Goal: Information Seeking & Learning: Learn about a topic

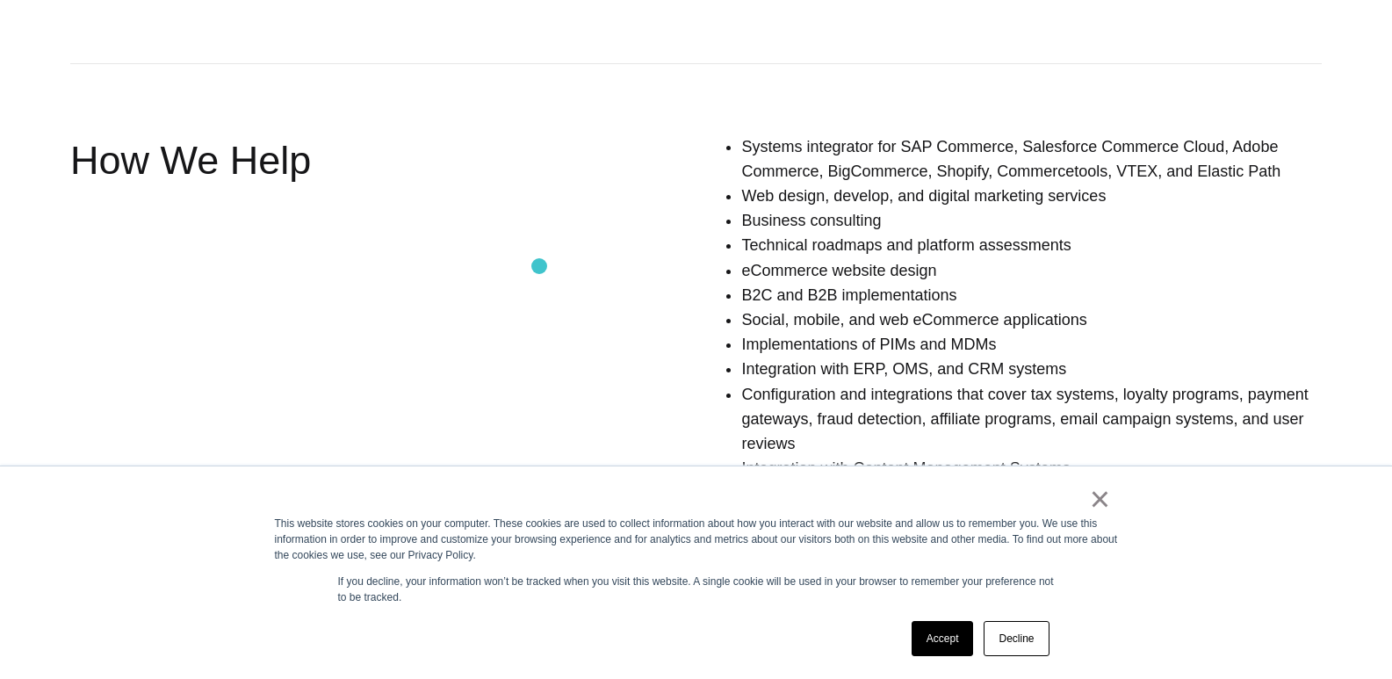
scroll to position [1213, 0]
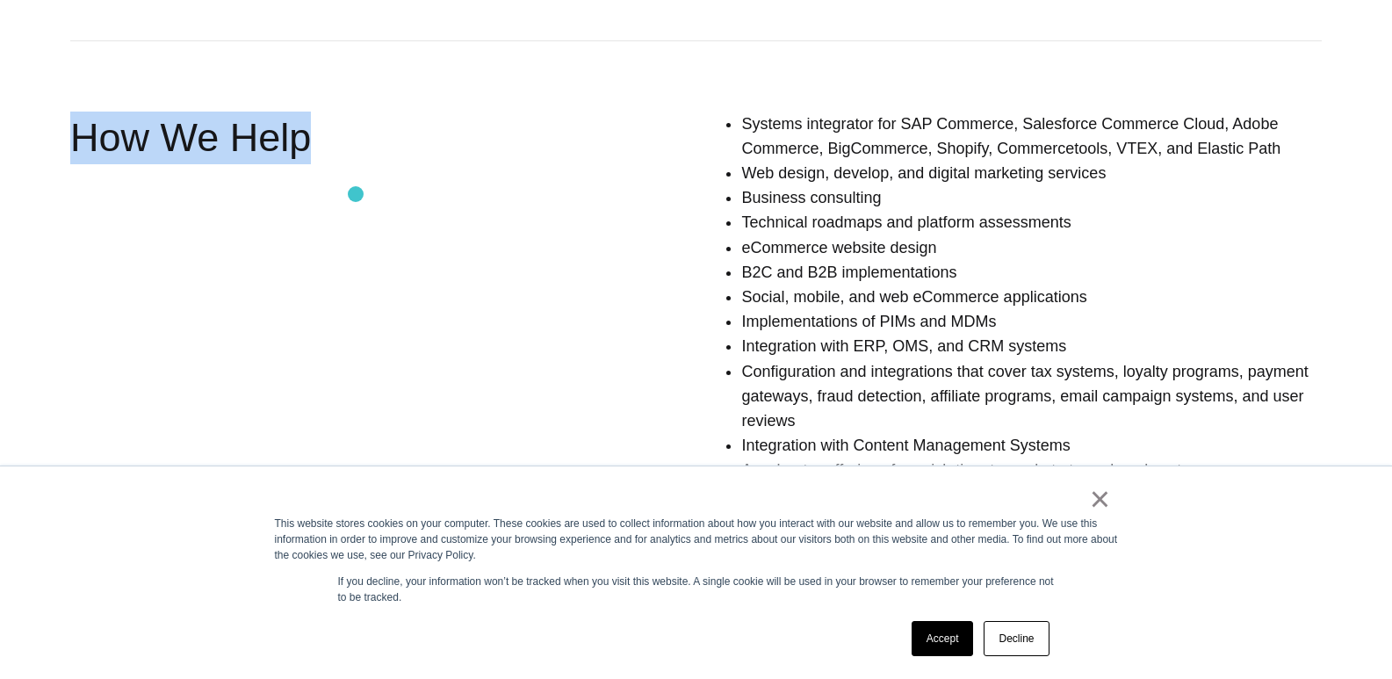
drag, startPoint x: 83, startPoint y: 134, endPoint x: 356, endPoint y: 194, distance: 279.5
click at [356, 194] on div "How We Help" at bounding box center [320, 337] width 500 height 450
click at [508, 280] on div "How We Help" at bounding box center [320, 337] width 500 height 450
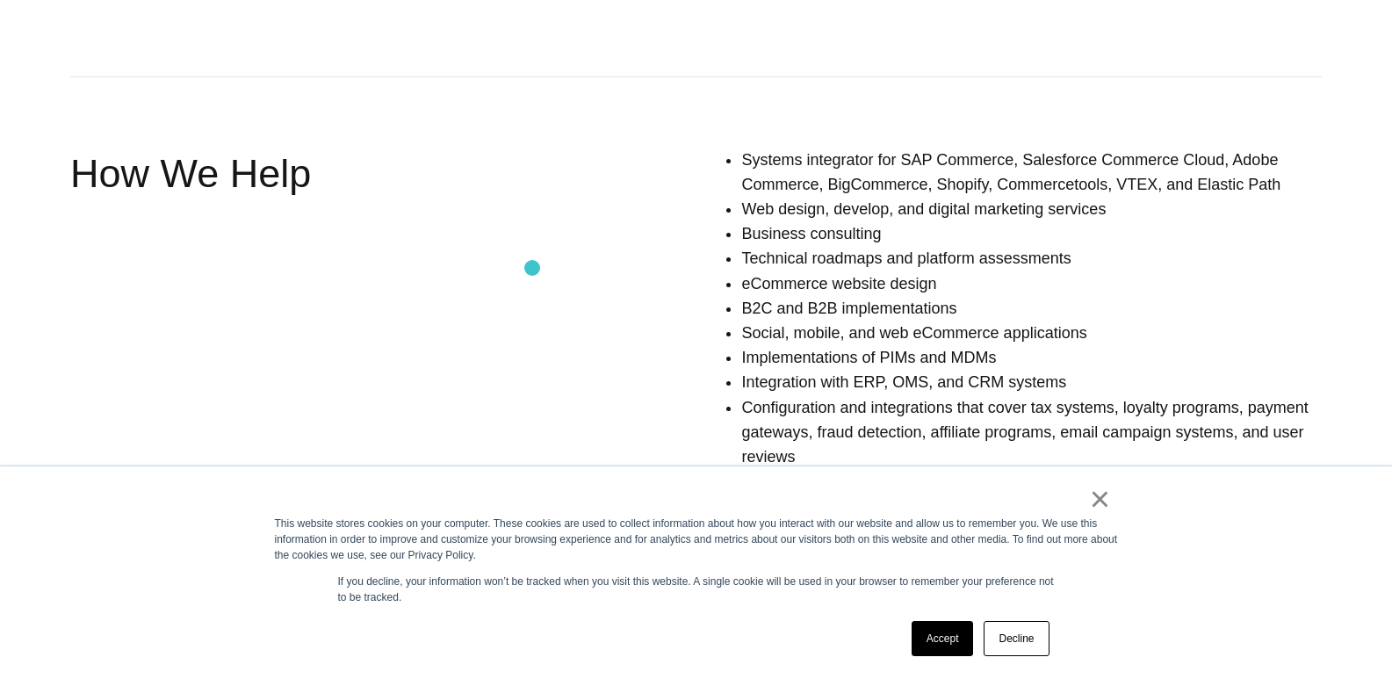
scroll to position [1207, 0]
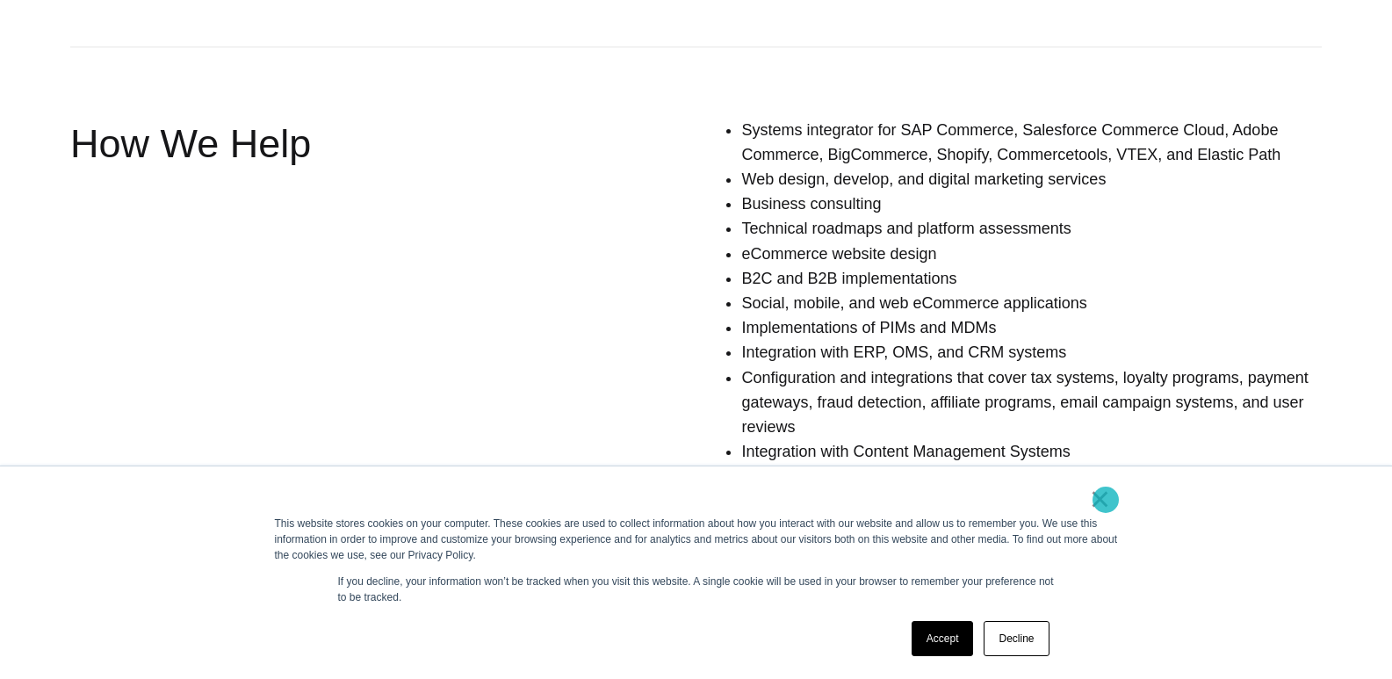
click at [1105, 500] on link "×" at bounding box center [1100, 499] width 21 height 16
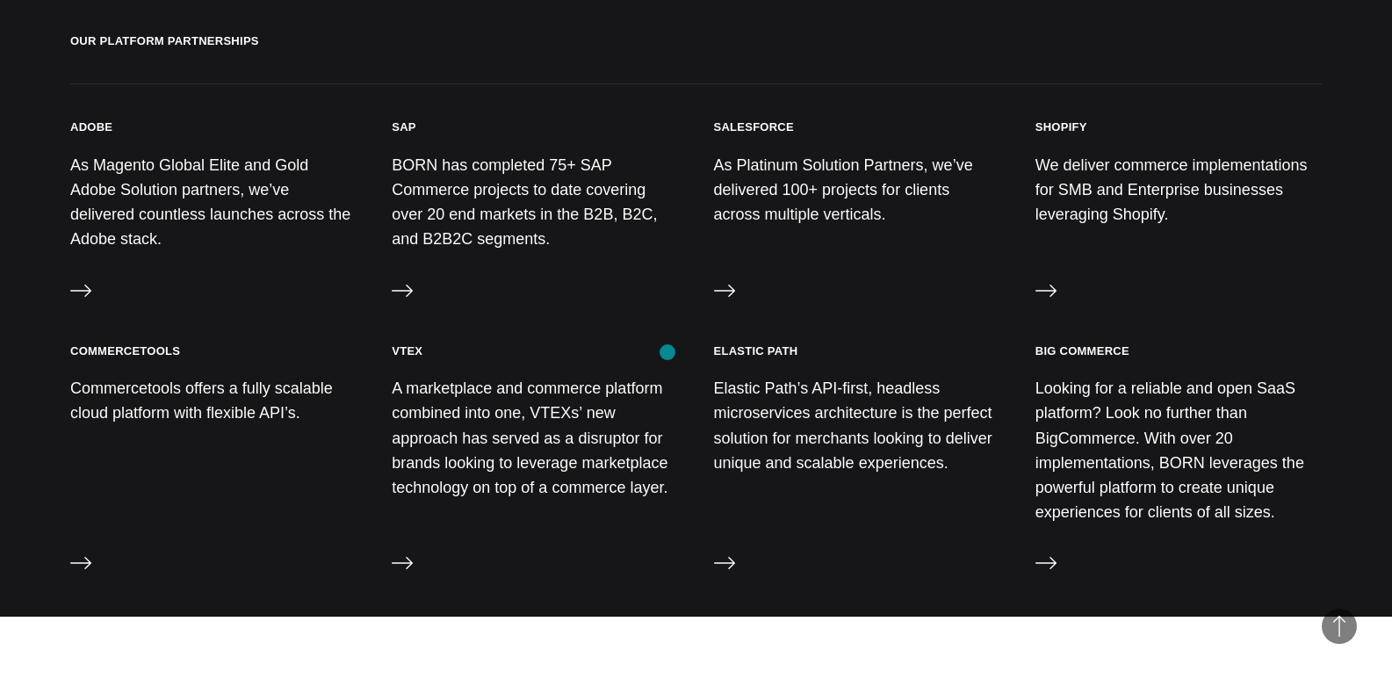
scroll to position [1864, 0]
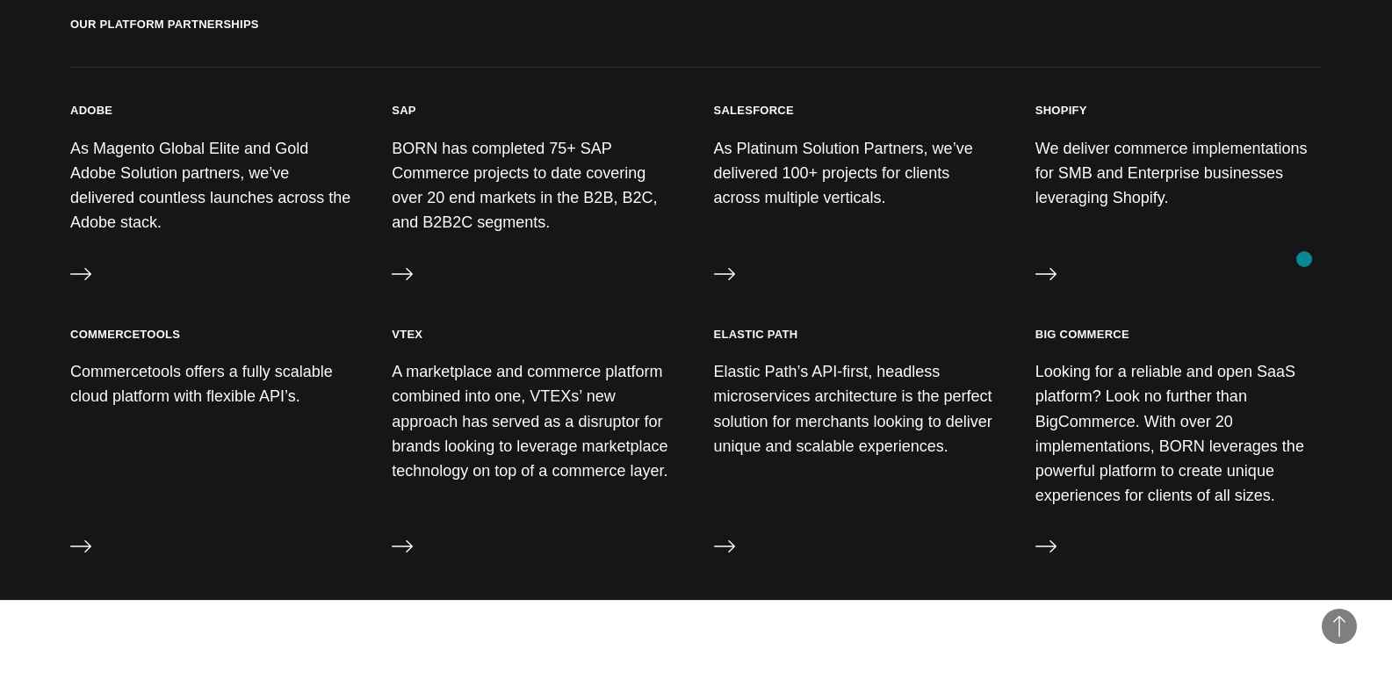
click at [1304, 259] on div "Shopify We deliver commerce implementations for SMB and Enterprise businesses l…" at bounding box center [1178, 197] width 286 height 188
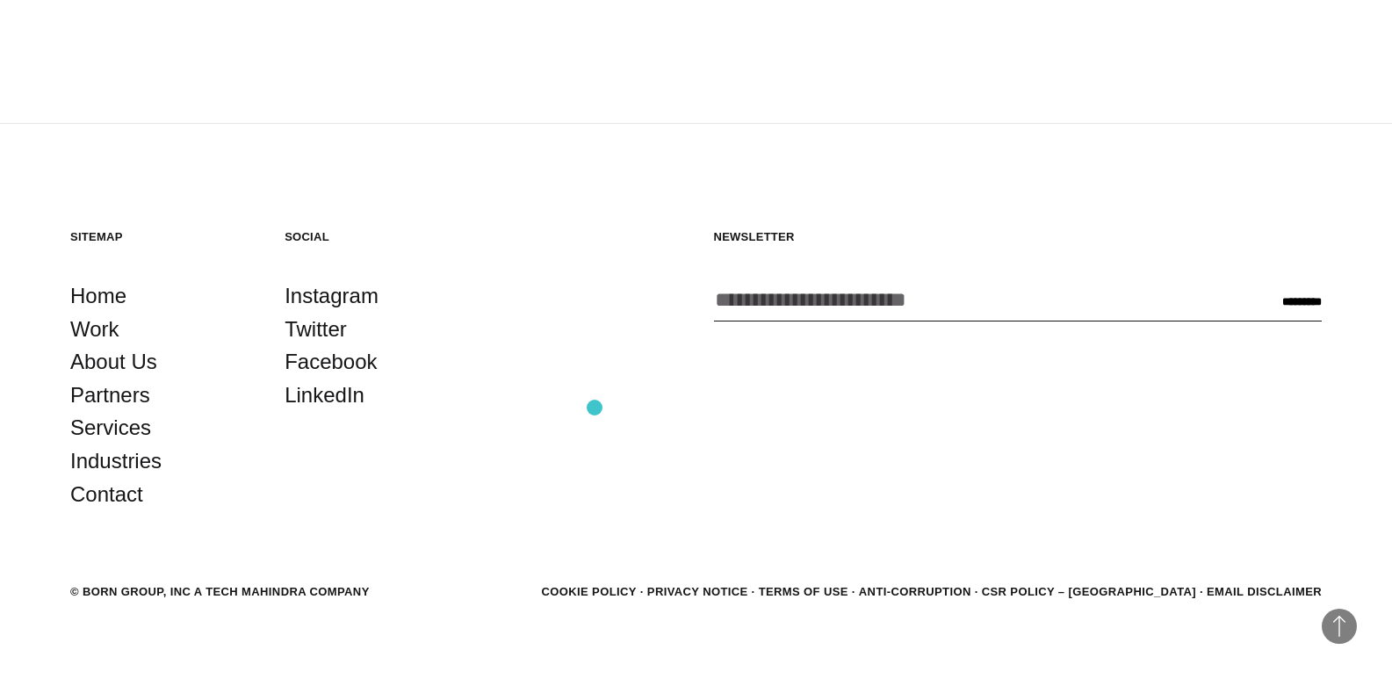
scroll to position [2750, 0]
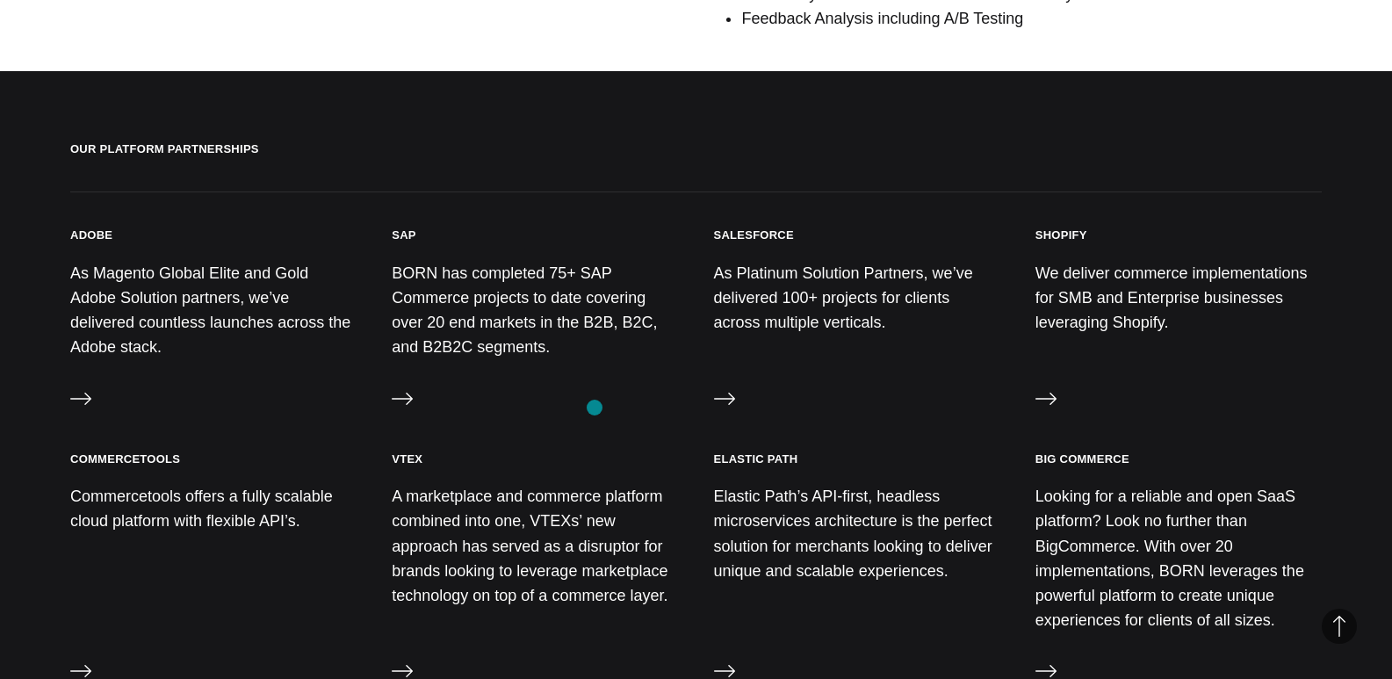
click at [594, 407] on section "Our Platform Partnerships Adobe As Magento Global Elite and Gold Adobe Solution…" at bounding box center [696, 261] width 1392 height 380
click at [594, 407] on div "SAP BORN has completed 75+ SAP Commerce projects to date covering over 20 end m…" at bounding box center [535, 321] width 286 height 188
click at [594, 374] on div "BORN has completed 75+ SAP Commerce projects to date covering over 20 end marke…" at bounding box center [535, 317] width 286 height 113
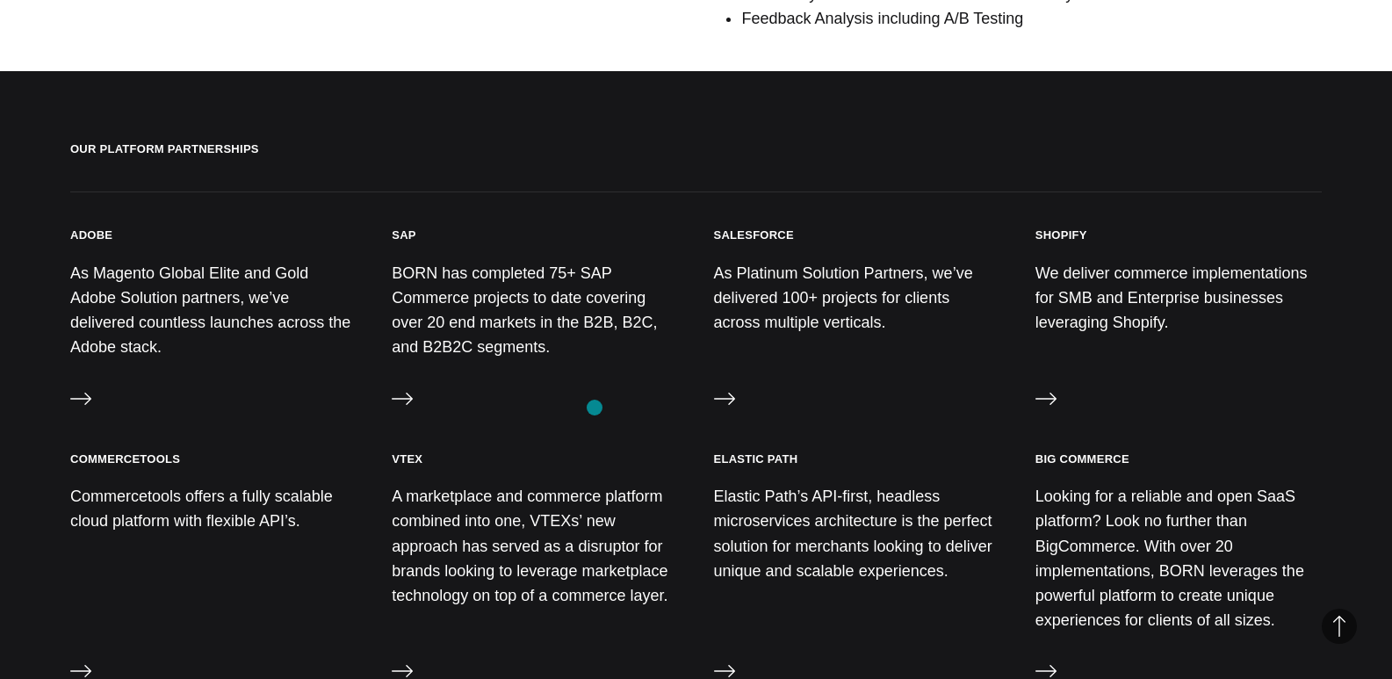
click at [594, 360] on p "BORN has completed 75+ SAP Commerce projects to date covering over 20 end marke…" at bounding box center [535, 310] width 286 height 99
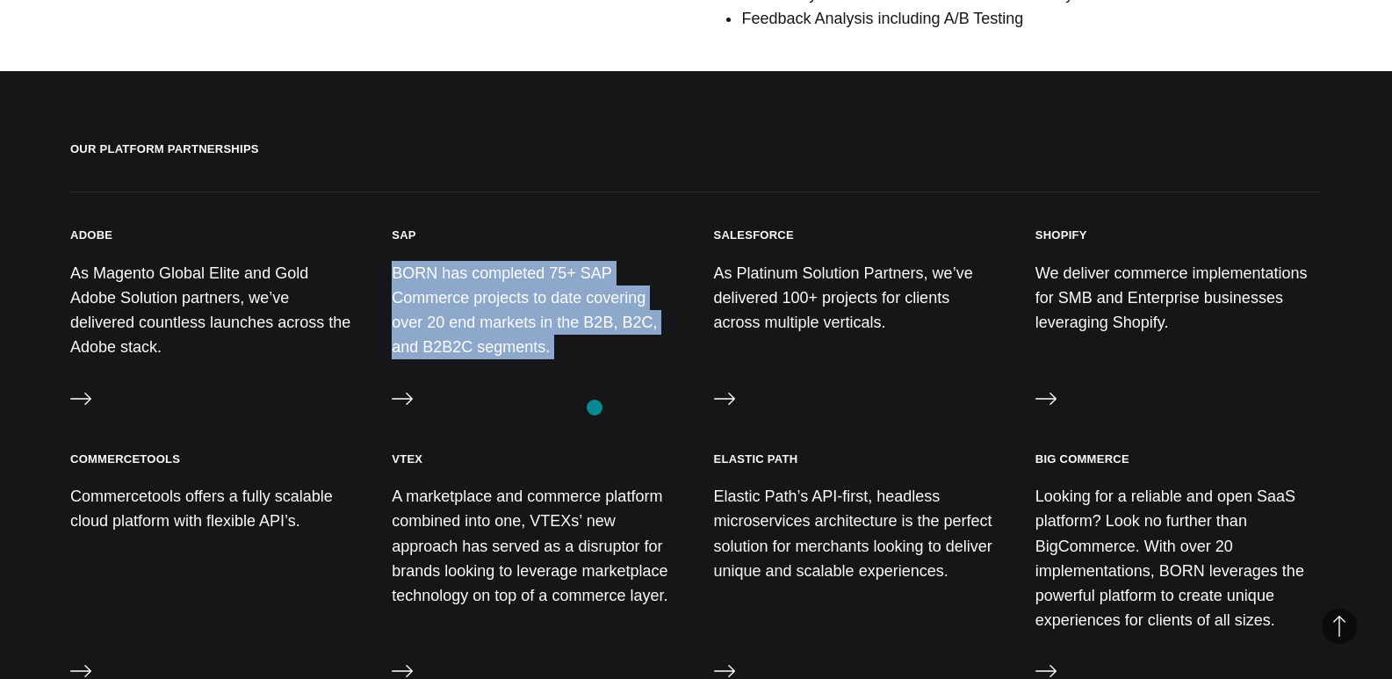
click at [594, 360] on p "BORN has completed 75+ SAP Commerce projects to date covering over 20 end marke…" at bounding box center [535, 310] width 286 height 99
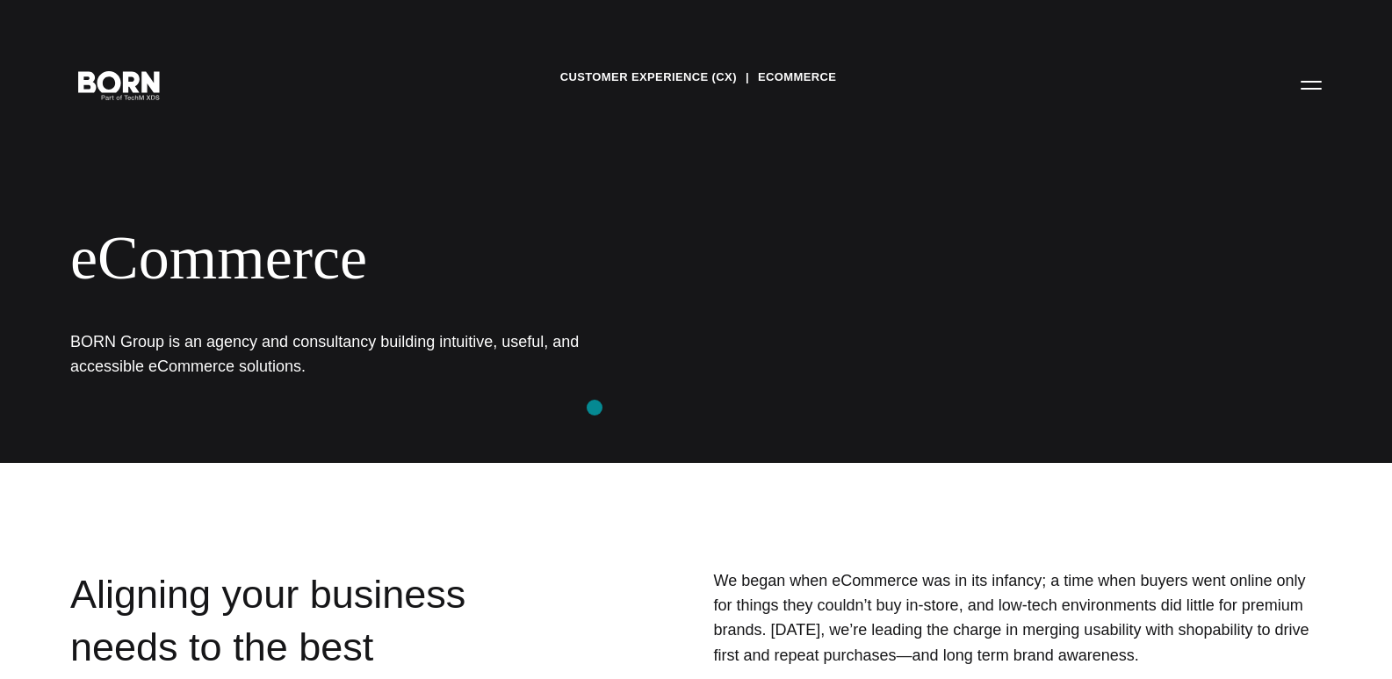
scroll to position [0, 0]
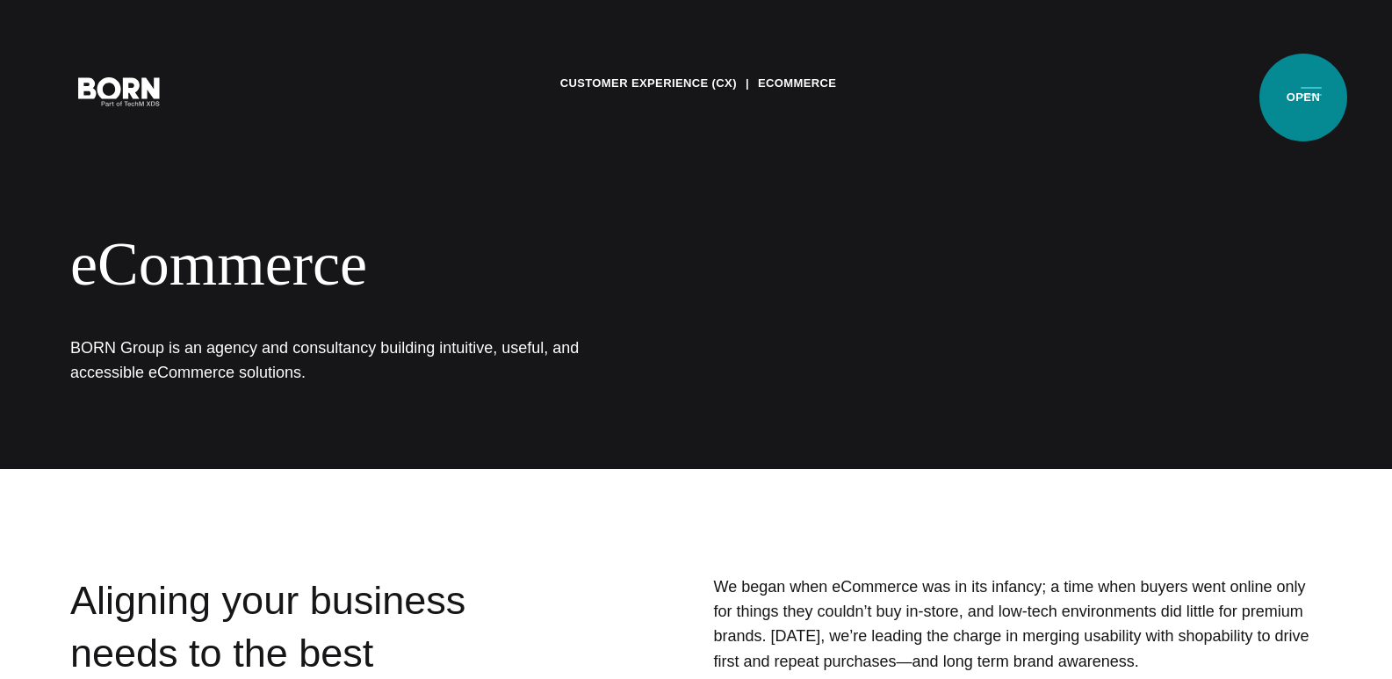
click at [1303, 97] on button "Primary Menu" at bounding box center [1311, 90] width 42 height 37
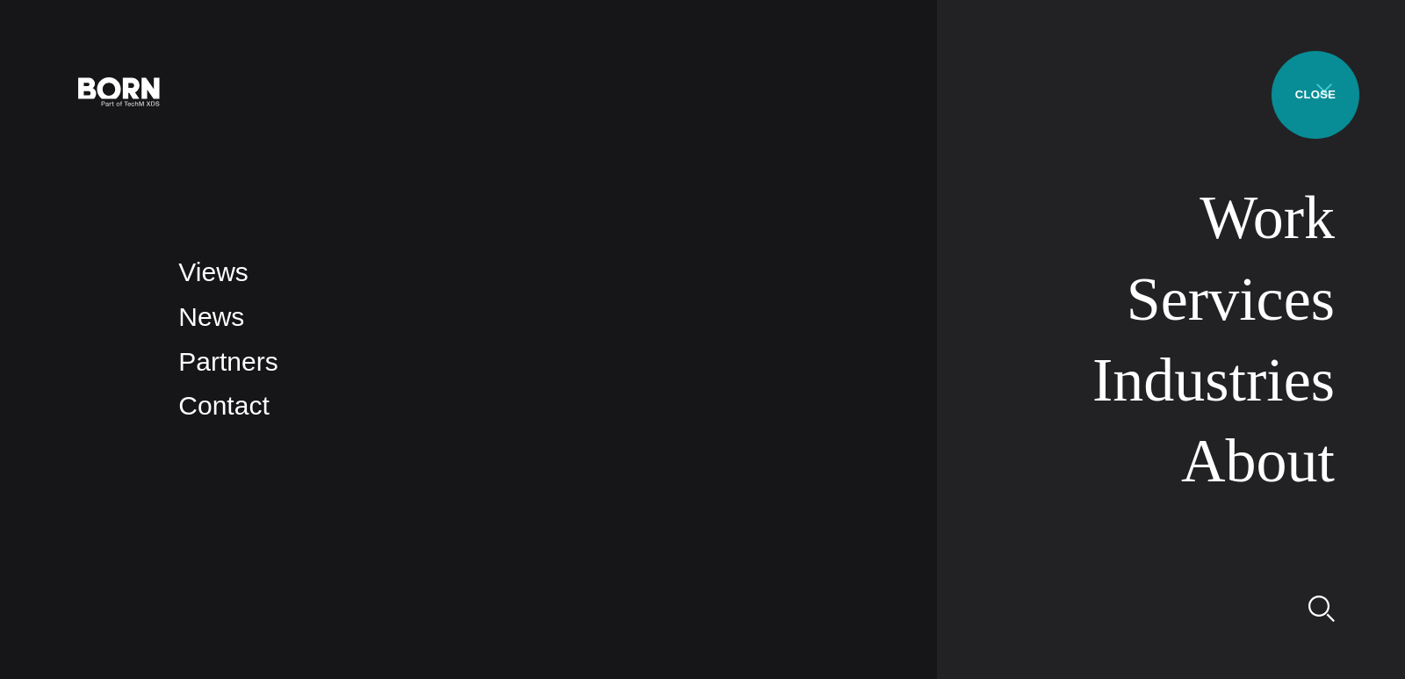
click at [1315, 95] on button "Primary Menu" at bounding box center [1324, 90] width 42 height 37
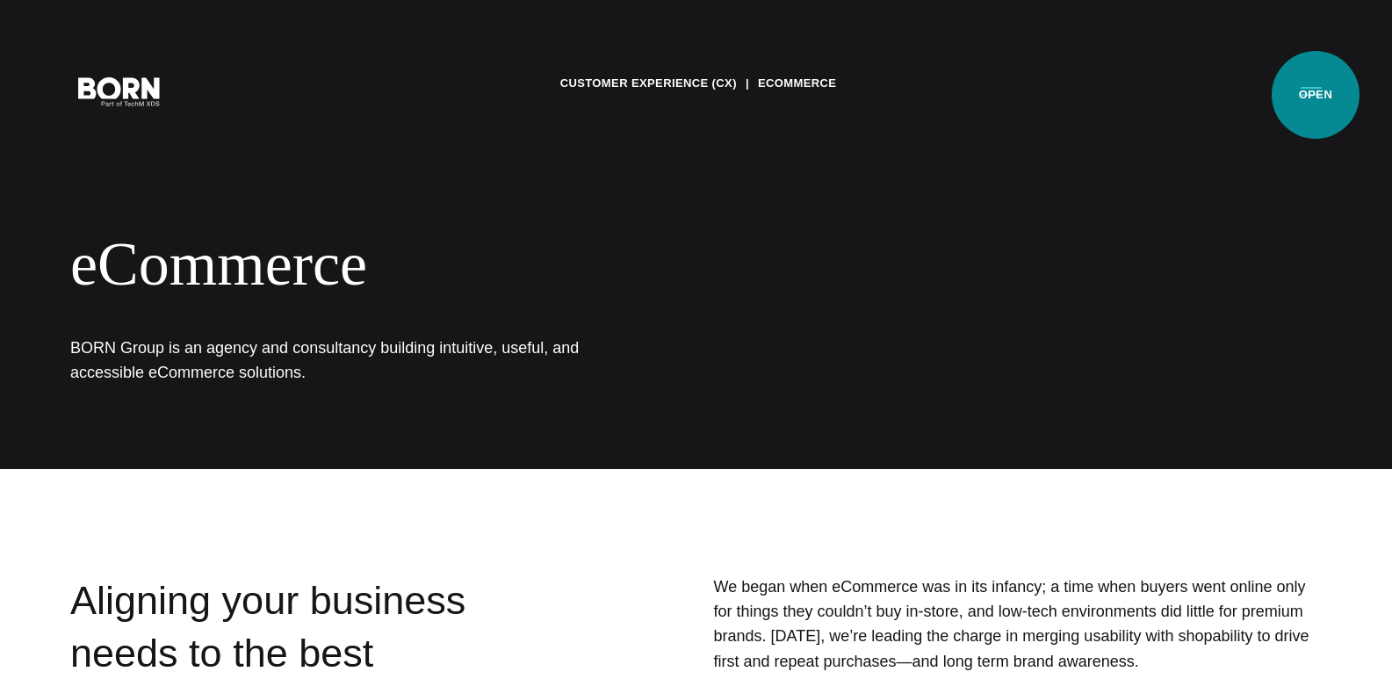
click at [1315, 95] on button "Primary Menu" at bounding box center [1311, 90] width 42 height 37
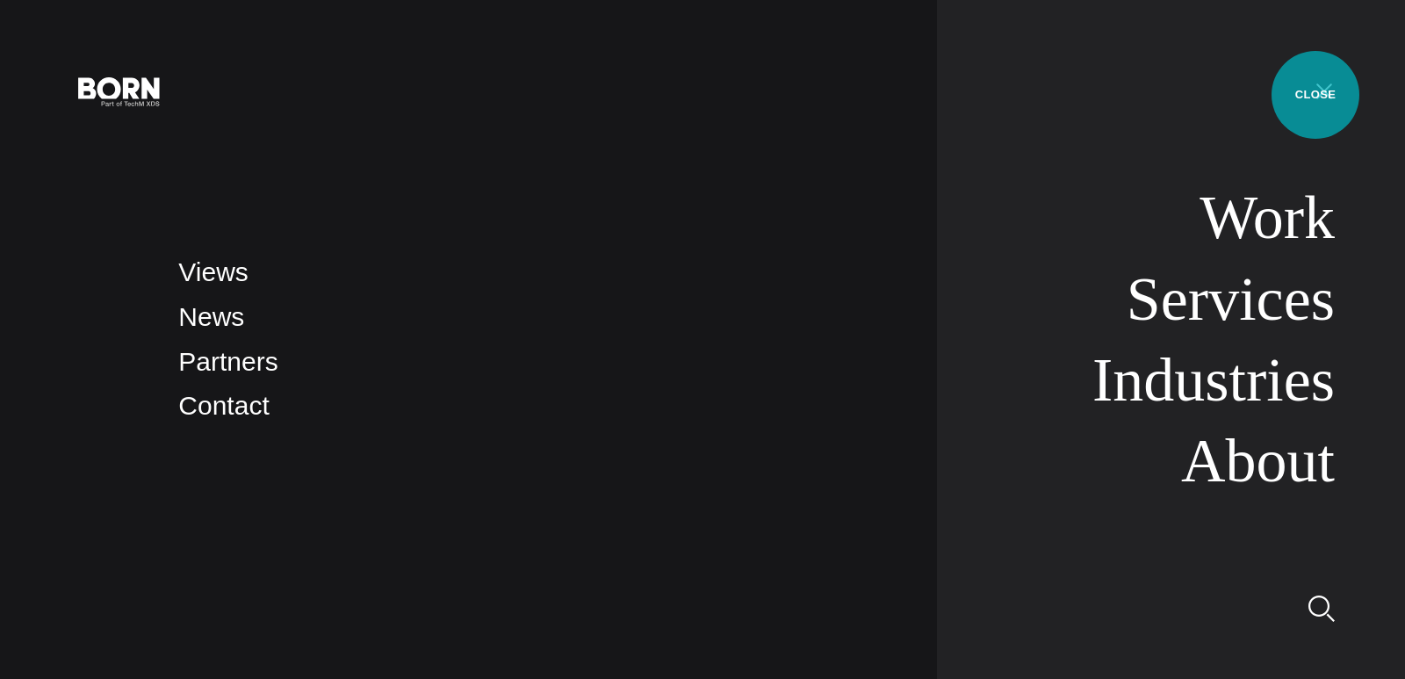
click at [1315, 95] on button "Primary Menu" at bounding box center [1324, 90] width 42 height 37
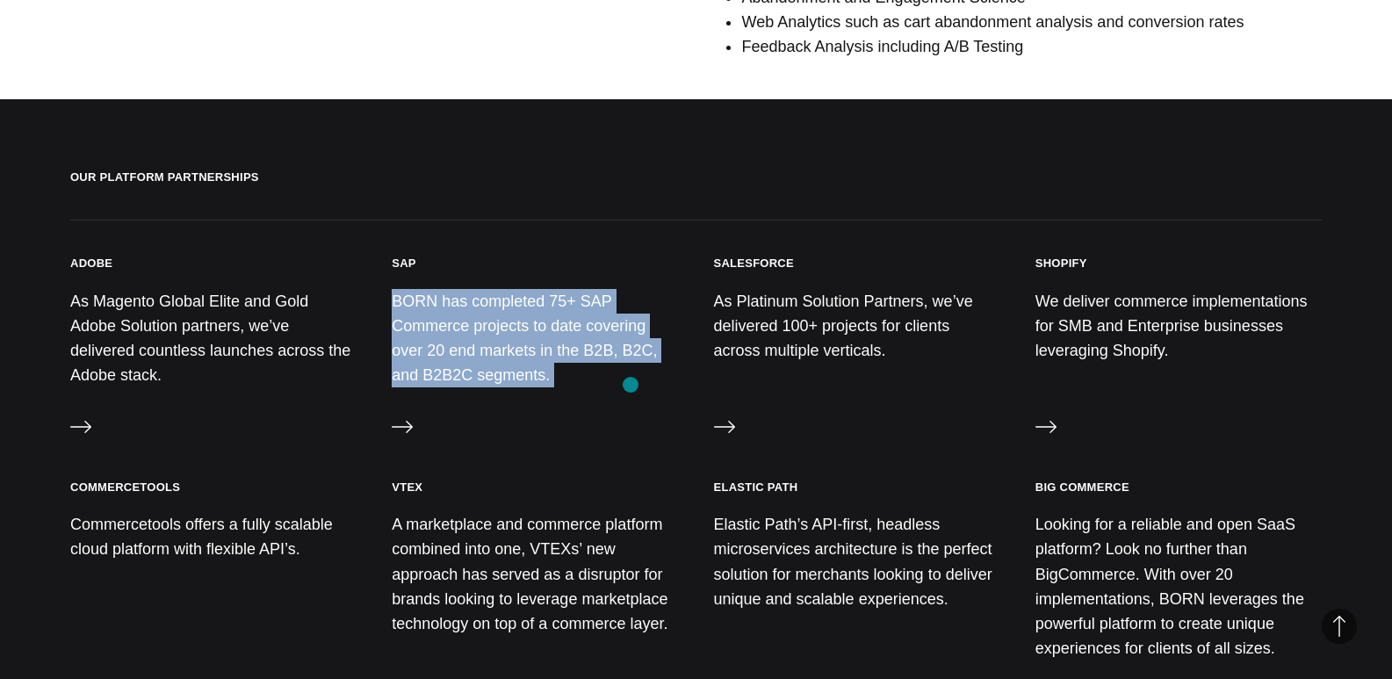
scroll to position [1772, 0]
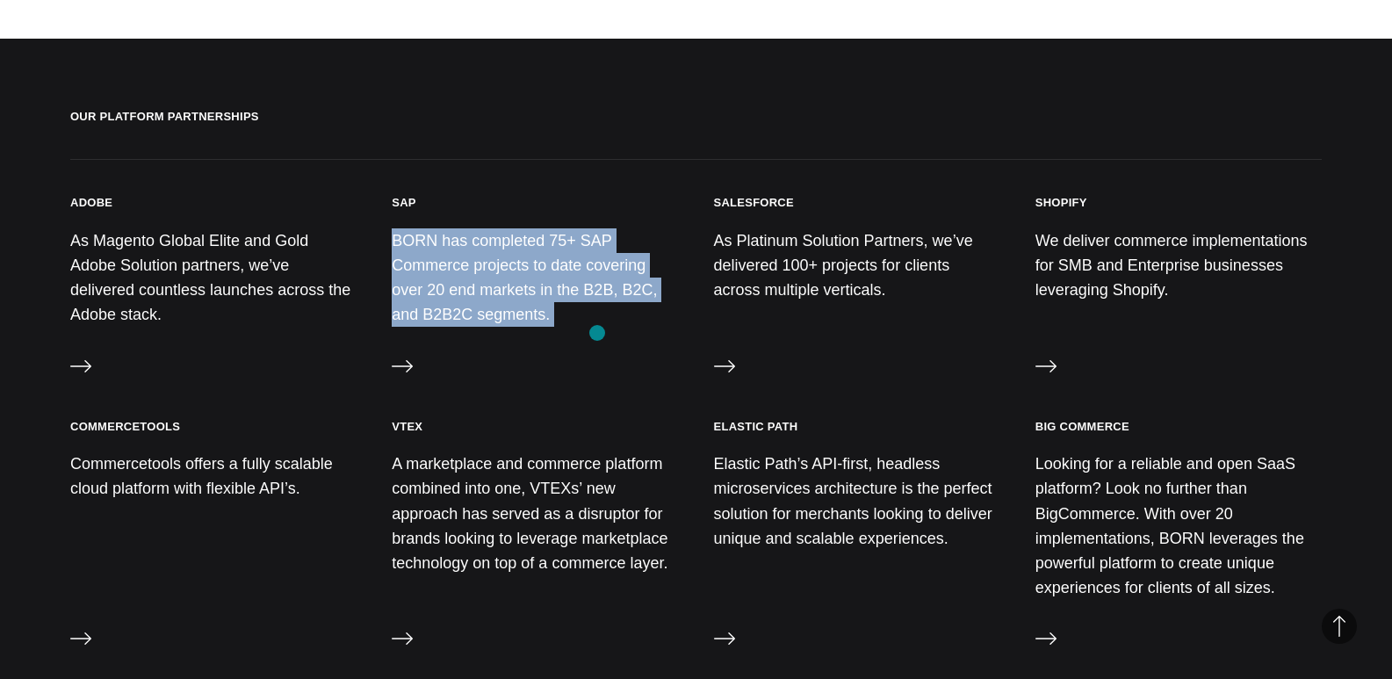
click at [597, 333] on div "SAP BORN has completed 75+ SAP Commerce projects to date covering over 20 end m…" at bounding box center [535, 289] width 286 height 188
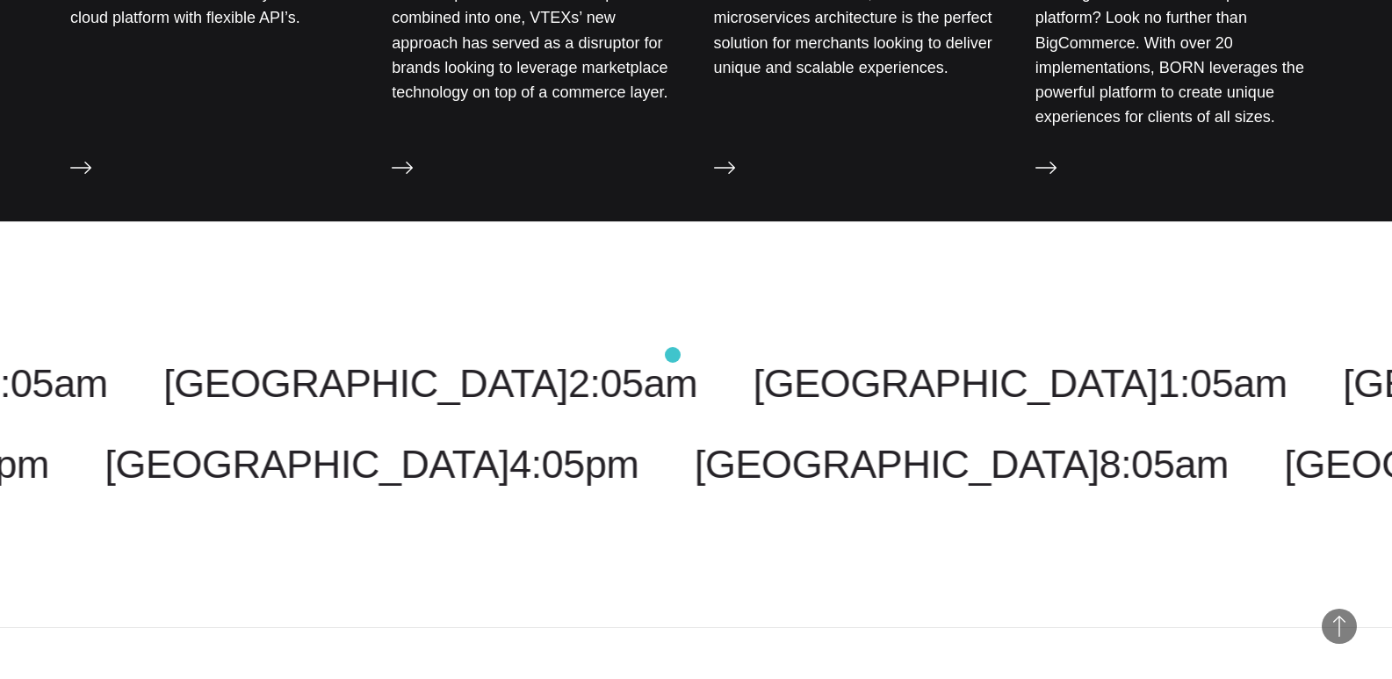
scroll to position [2258, 0]
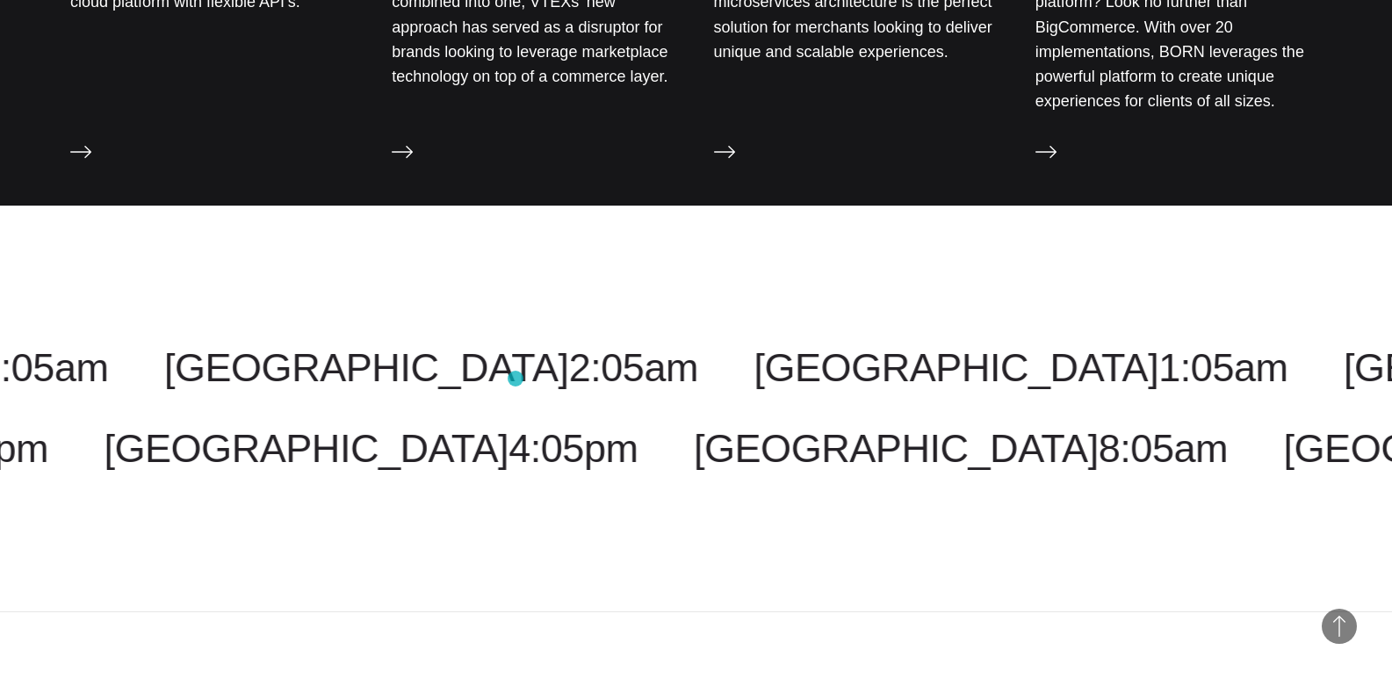
drag, startPoint x: 744, startPoint y: 373, endPoint x: 515, endPoint y: 378, distance: 228.3
click at [515, 378] on div "Costa Rica 1:05am Malaysia 3:05pm New York 3:05am Toronto 3:05am New Jersey 3:0…" at bounding box center [696, 408] width 1392 height 128
click at [627, 563] on div "Costa Rica 1:05am Malaysia 3:05pm New York 3:05am Toronto 3:05am New Jersey 3:0…" at bounding box center [696, 408] width 1392 height 407
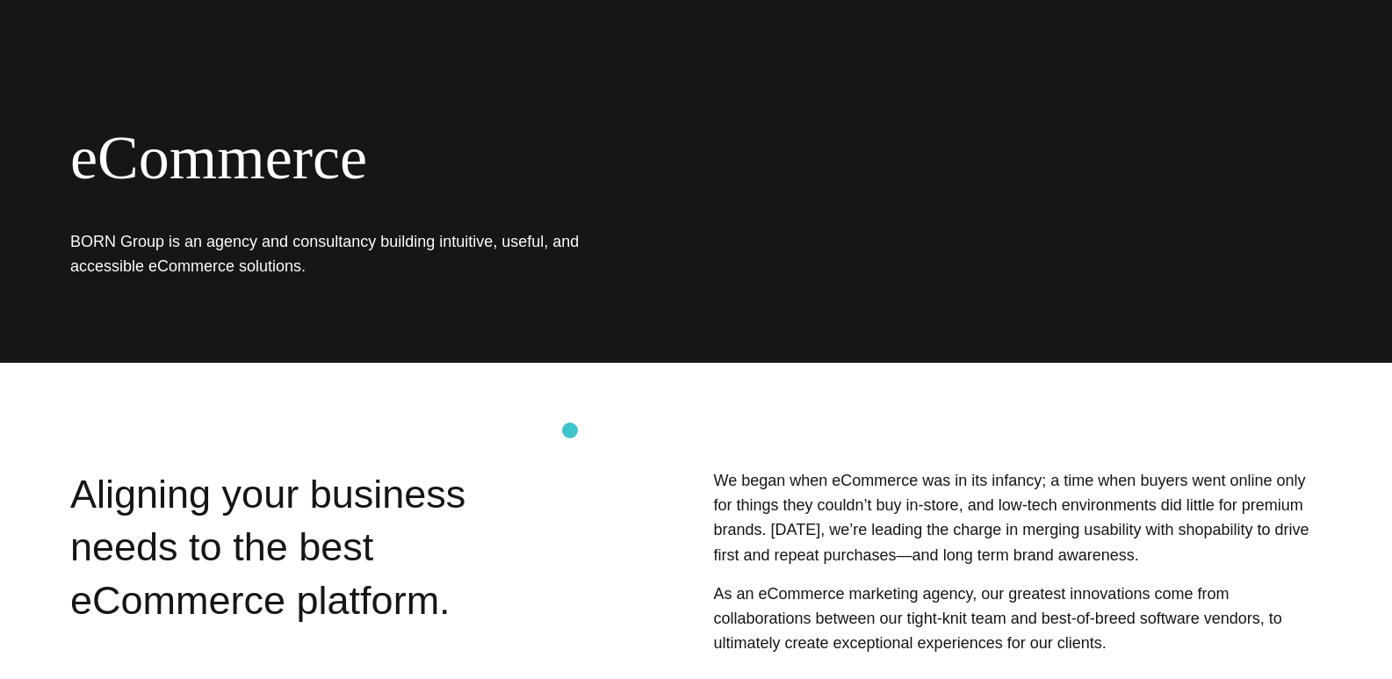
scroll to position [0, 0]
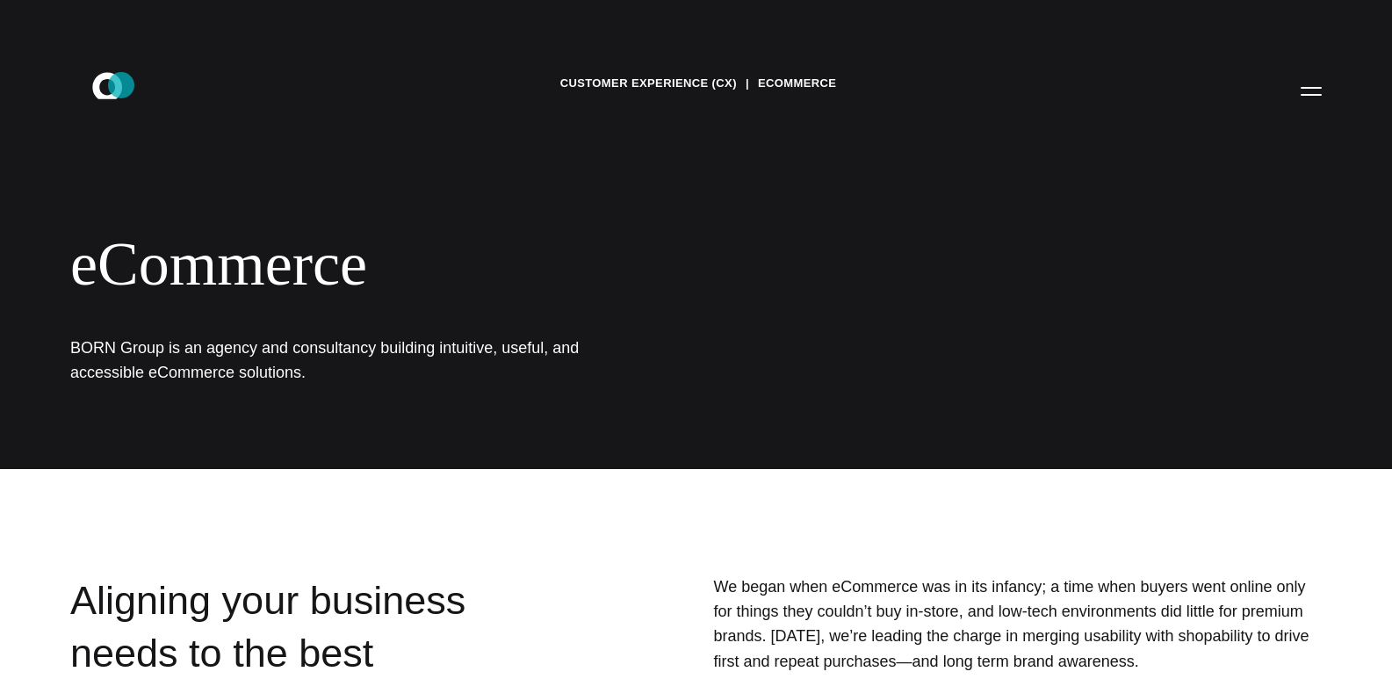
click at [121, 85] on icon at bounding box center [107, 85] width 30 height 26
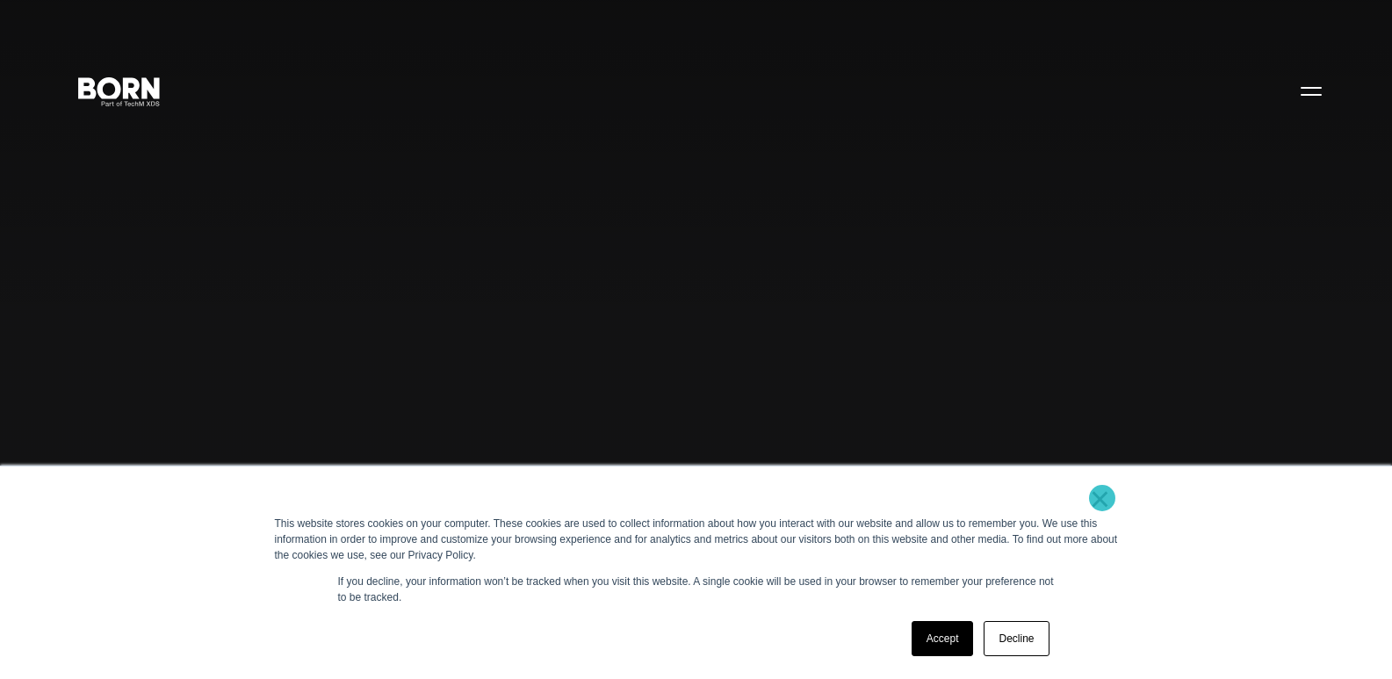
click at [1102, 498] on link "×" at bounding box center [1100, 499] width 21 height 16
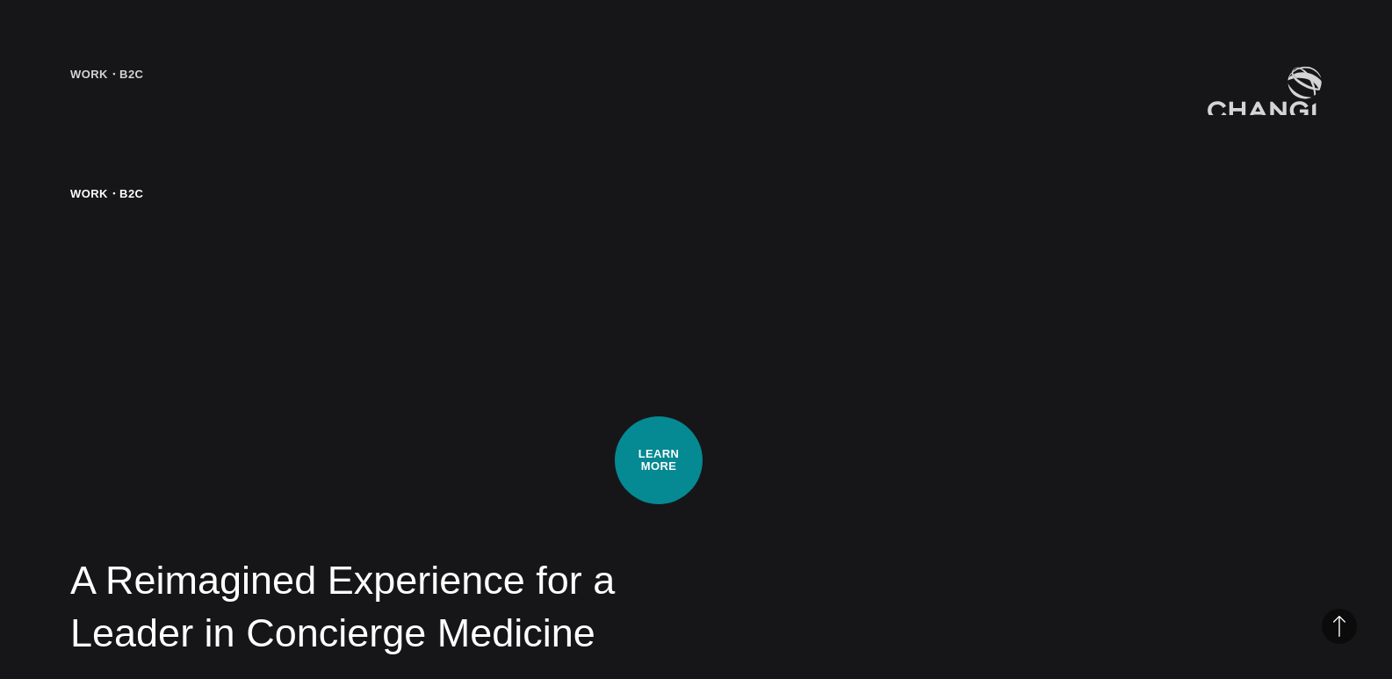
scroll to position [3308, 0]
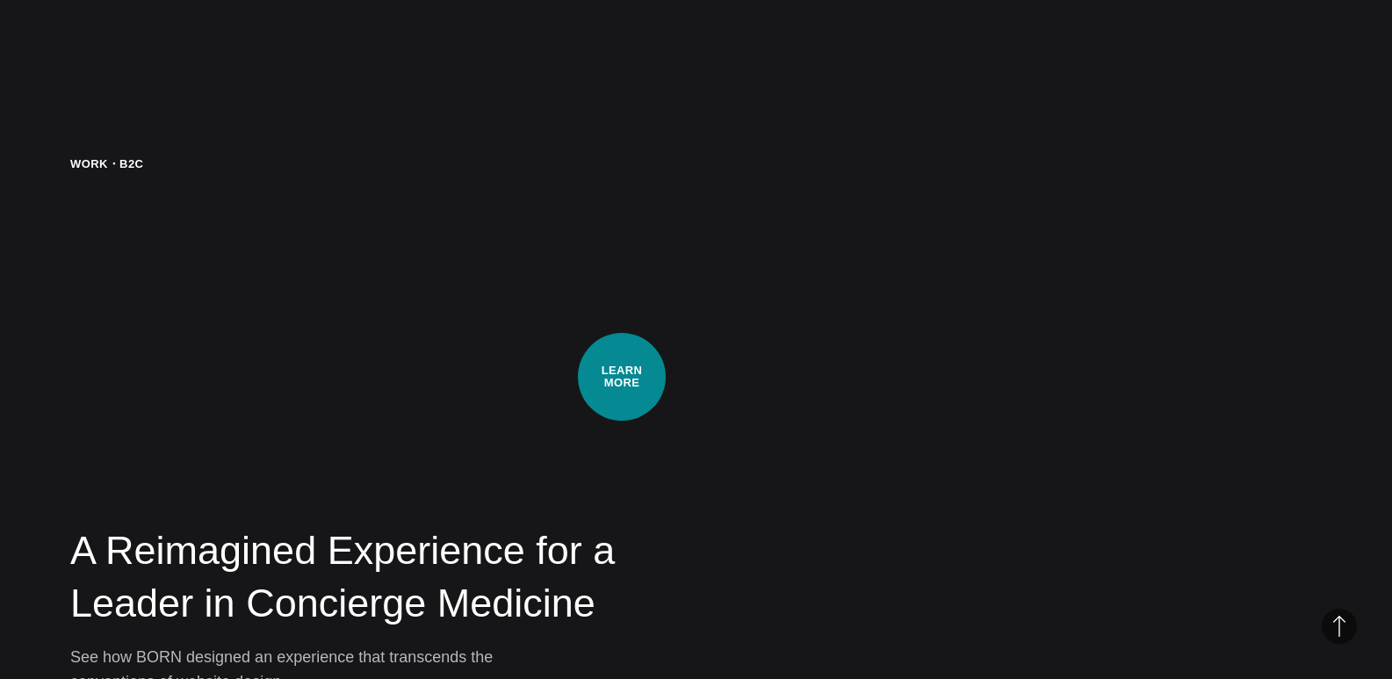
click at [622, 377] on div "A Reimagined Experience for a Leader in Concierge Medicine See how BORN designe…" at bounding box center [695, 424] width 1251 height 538
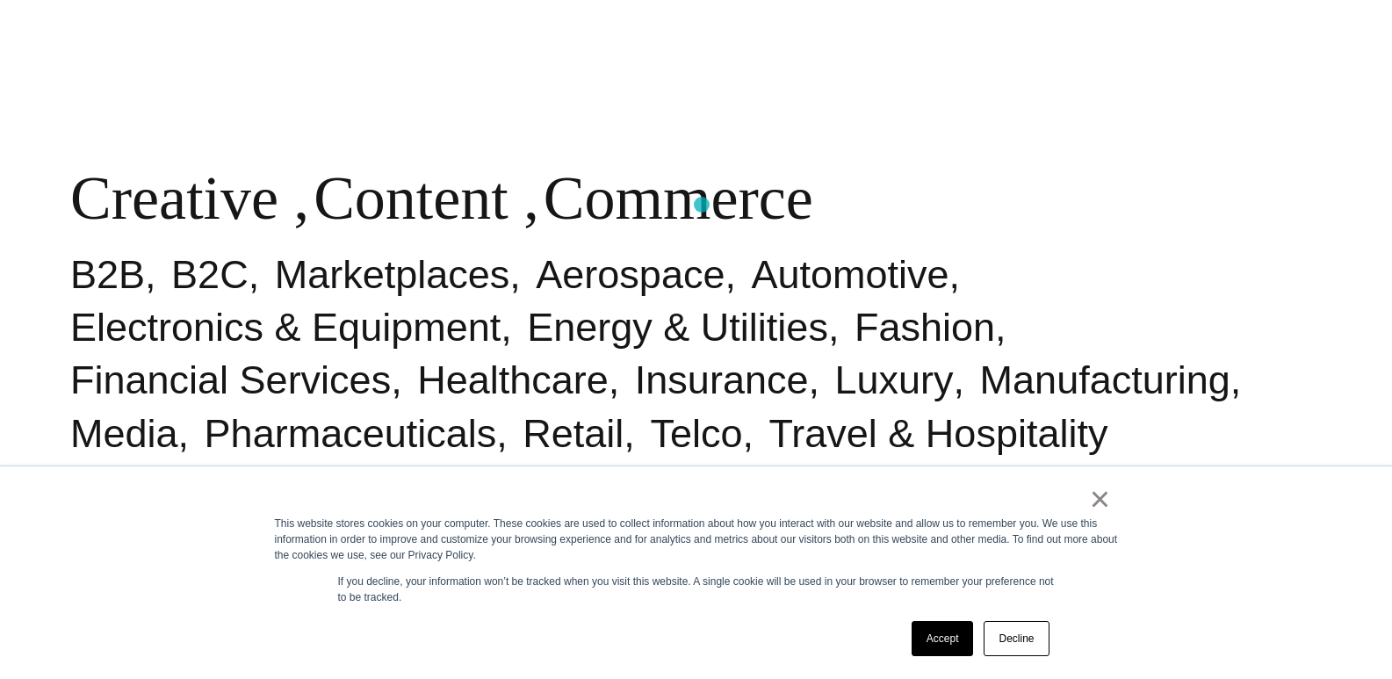
scroll to position [828, 0]
click at [1098, 495] on link "×" at bounding box center [1100, 499] width 21 height 16
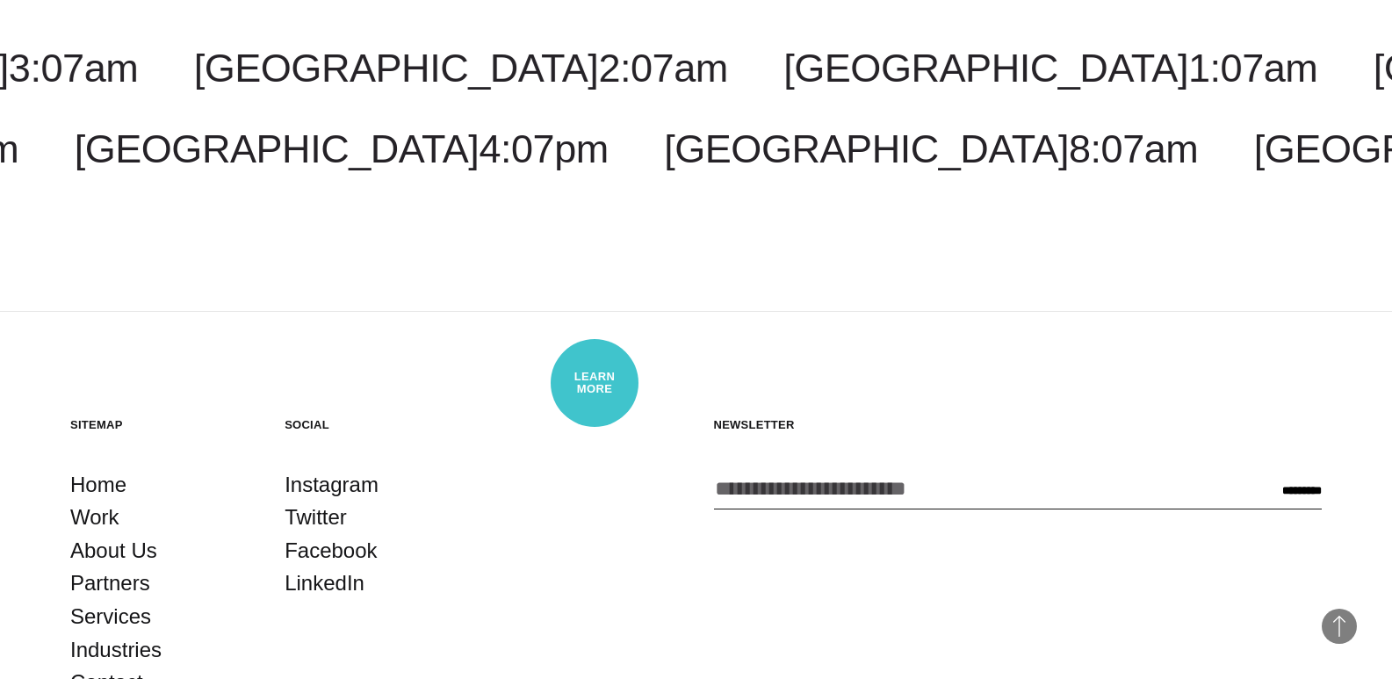
scroll to position [4949, 0]
